Goal: Information Seeking & Learning: Learn about a topic

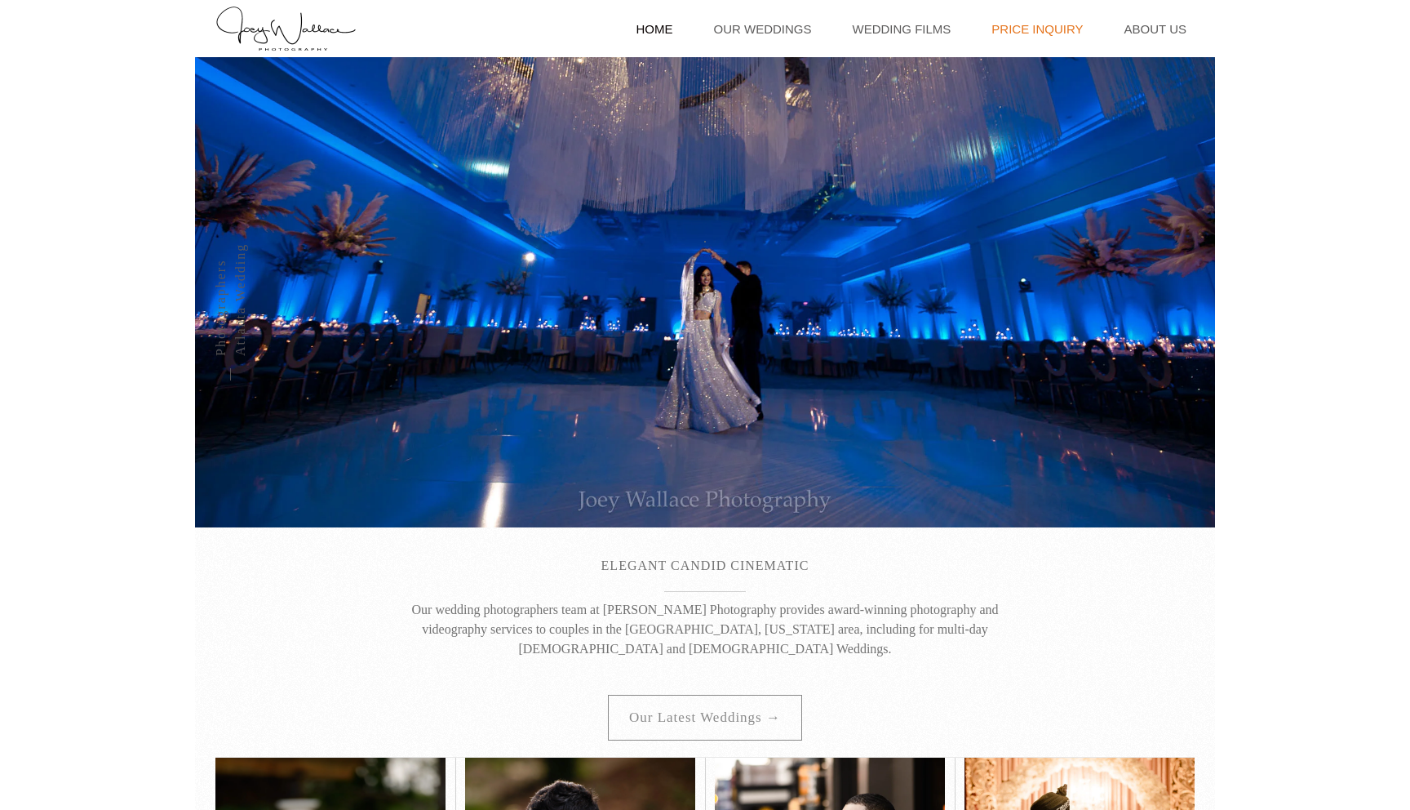
click at [1036, 33] on link "Price Inquiry" at bounding box center [1037, 28] width 108 height 57
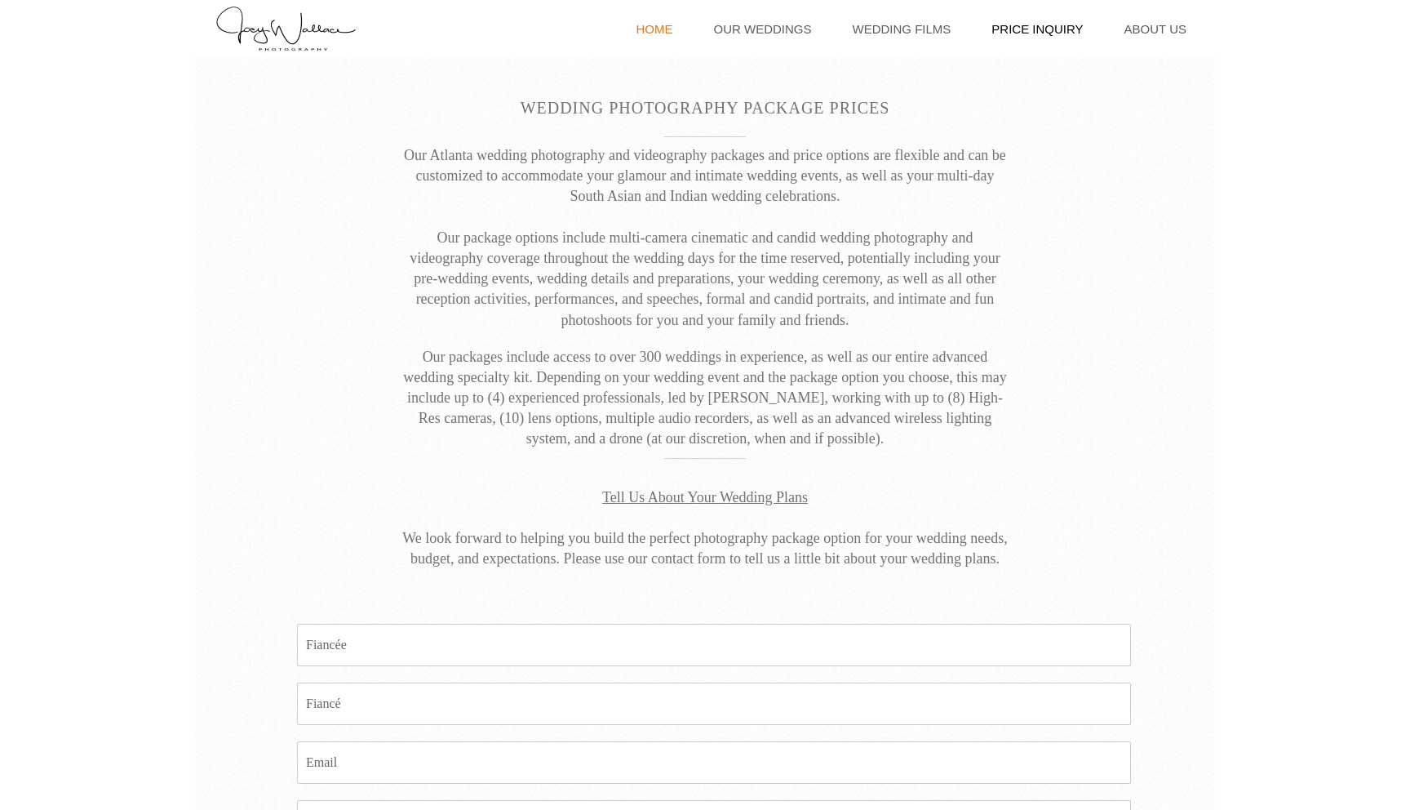
click at [680, 32] on link "Home" at bounding box center [654, 28] width 53 height 57
